Goal: Navigation & Orientation: Find specific page/section

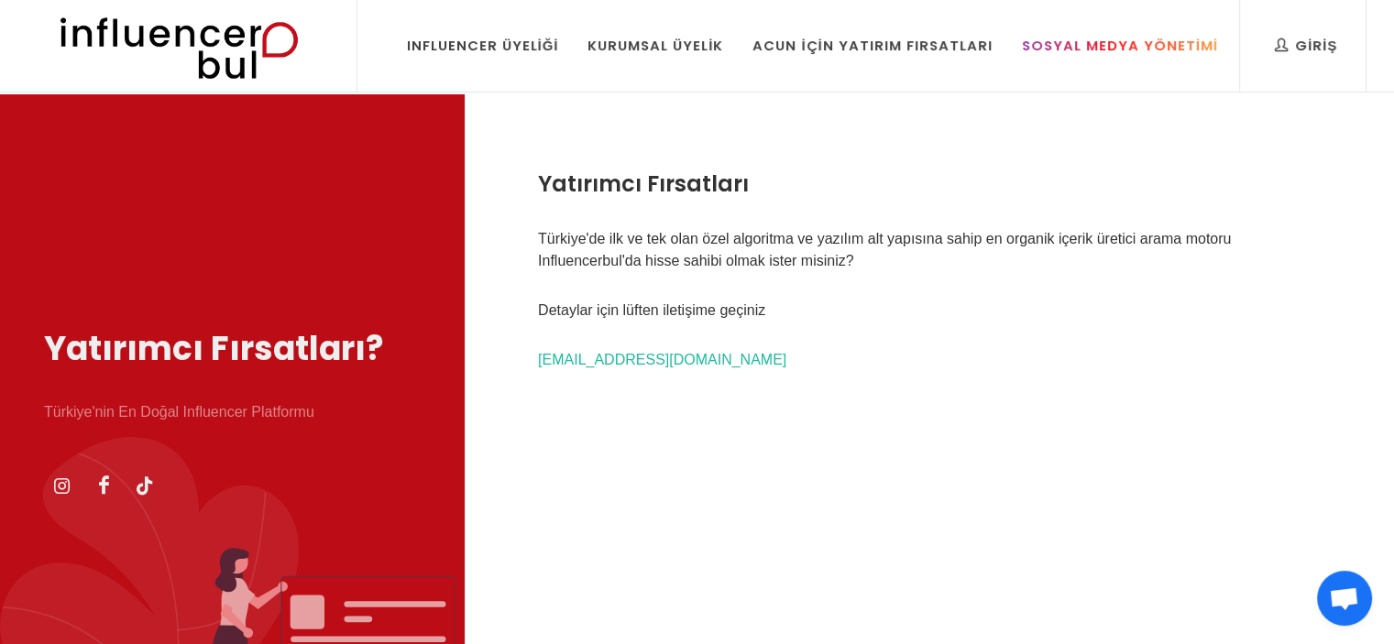
click at [1087, 69] on link "Sosyal Medya Yönetimi" at bounding box center [1120, 46] width 224 height 92
click at [170, 43] on img at bounding box center [178, 46] width 302 height 92
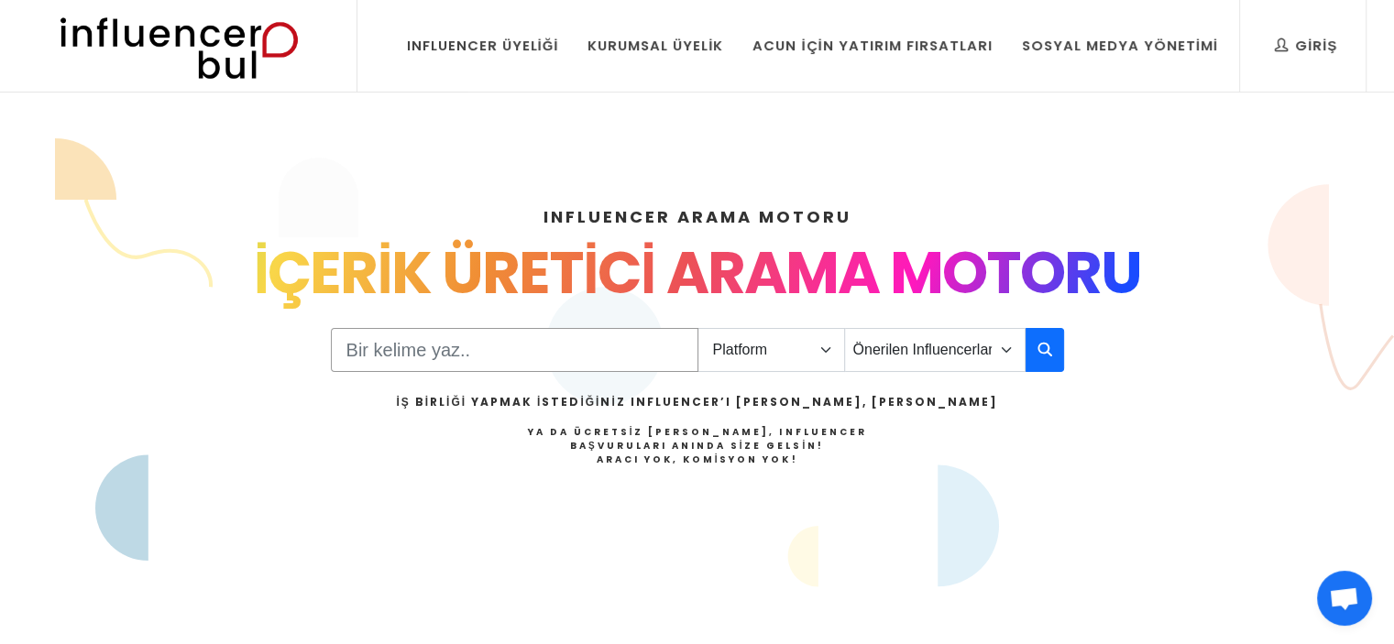
click at [572, 346] on input "Search" at bounding box center [515, 350] width 368 height 44
click at [598, 357] on input "Search" at bounding box center [515, 350] width 368 height 44
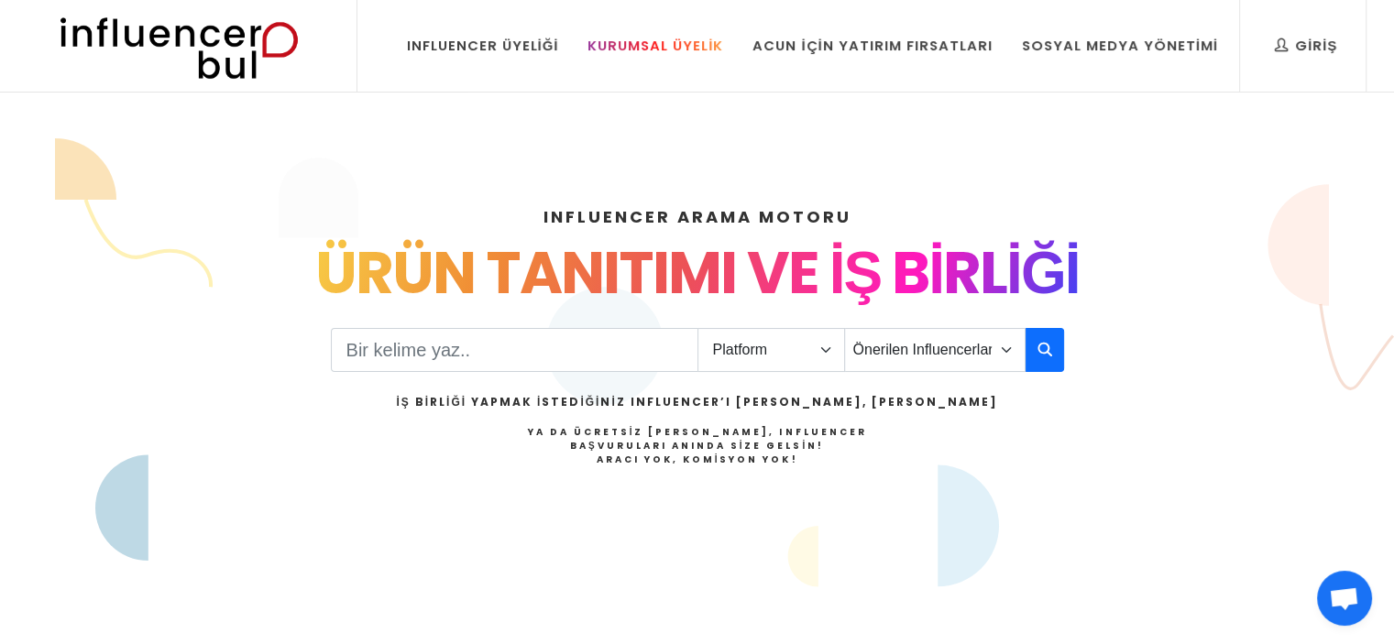
click at [631, 42] on div "Kurumsal Üyelik" at bounding box center [655, 46] width 136 height 20
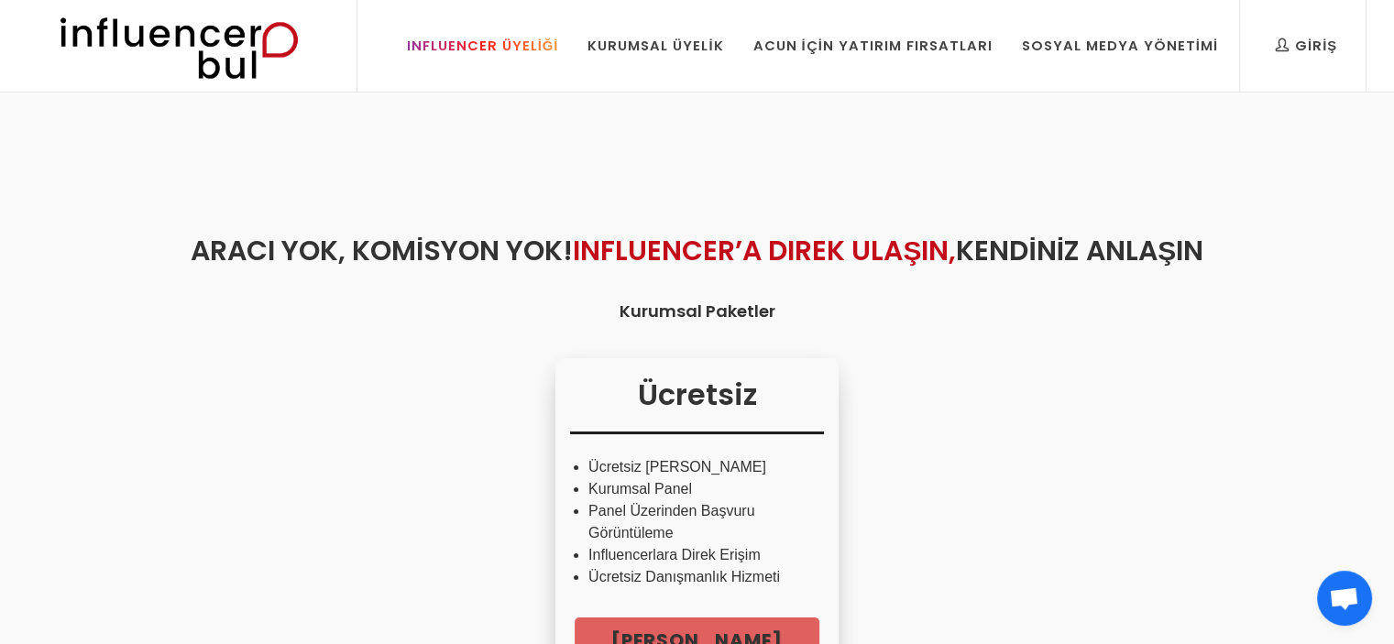
click at [480, 38] on div "Influencer Üyeliği" at bounding box center [483, 46] width 152 height 20
